Goal: Transaction & Acquisition: Download file/media

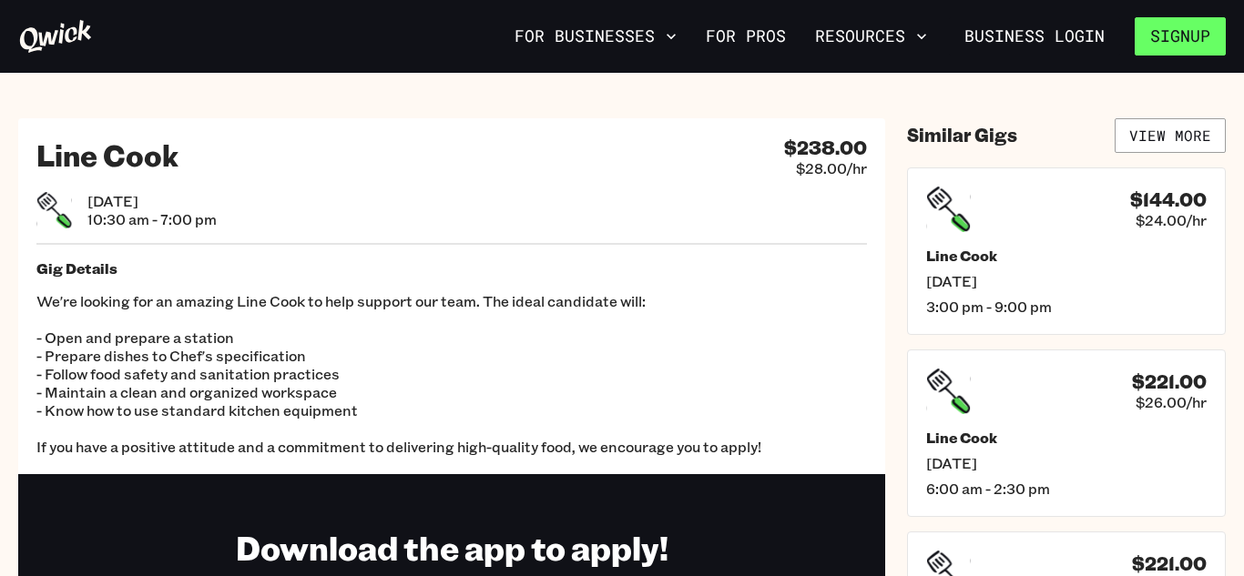
click at [1183, 36] on button "Signup" at bounding box center [1180, 36] width 91 height 38
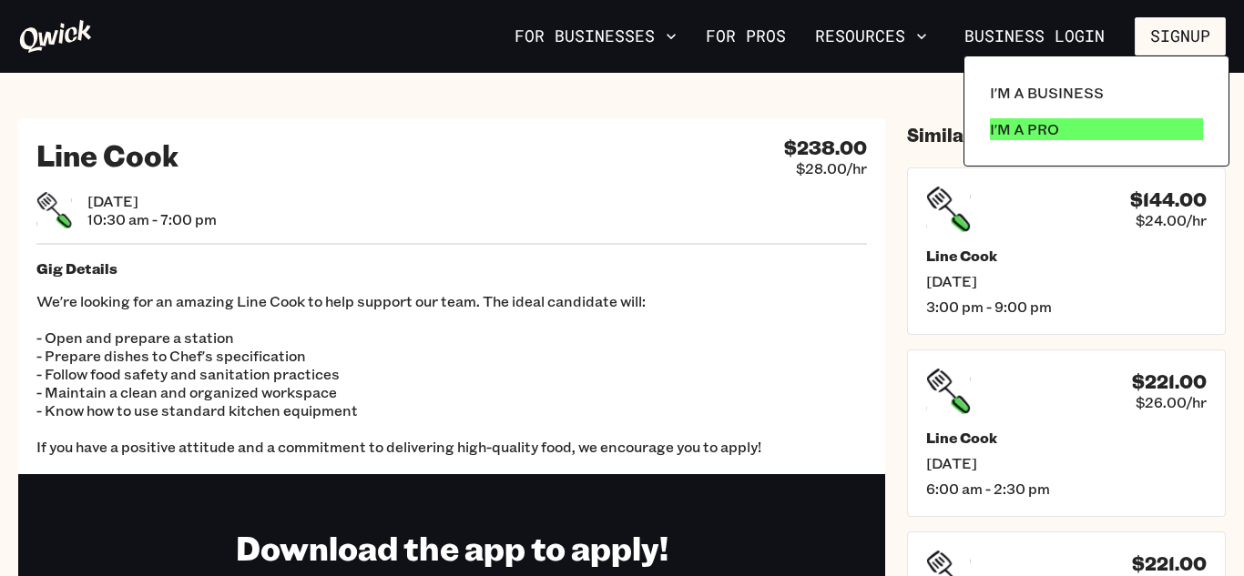
click at [1026, 127] on p "I'm a Pro" at bounding box center [1024, 129] width 69 height 22
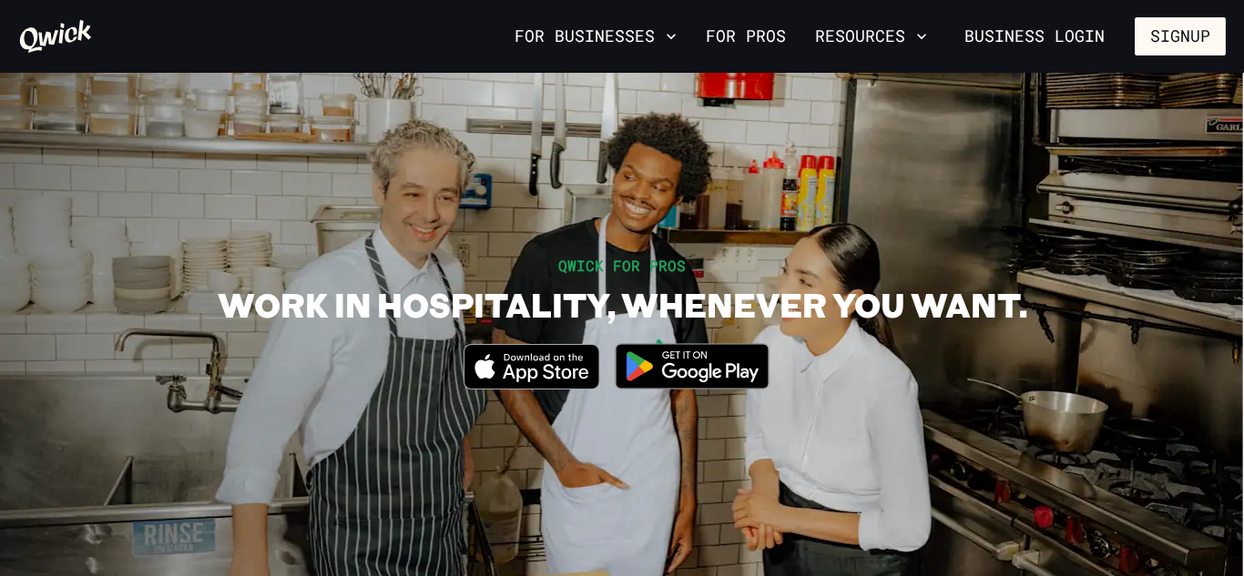
click at [553, 372] on icon "Download on the App Store" at bounding box center [546, 373] width 86 height 18
